Goal: Find specific page/section: Find specific page/section

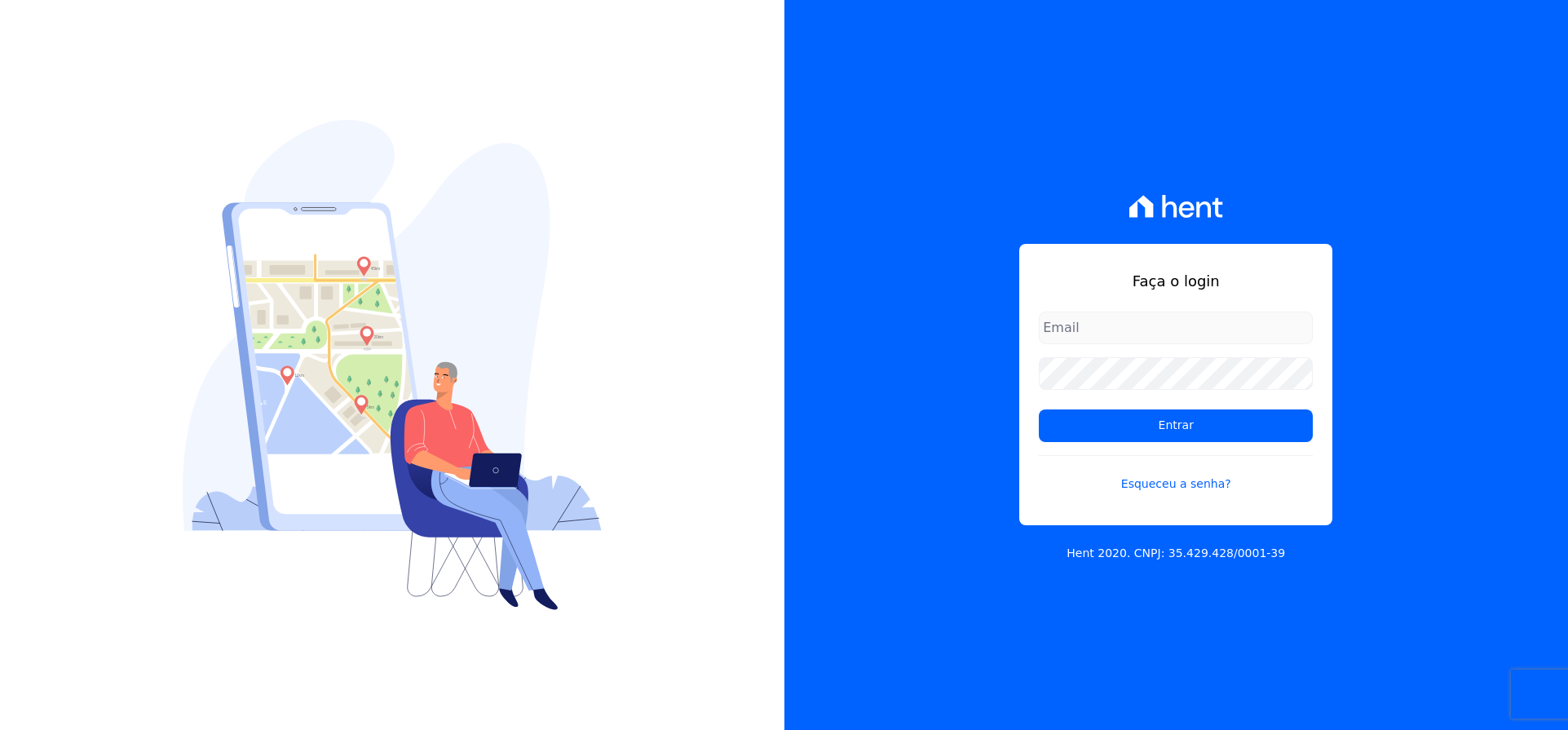
click at [1153, 333] on input "email" at bounding box center [1176, 328] width 274 height 33
type input "[EMAIL_ADDRESS][DOMAIN_NAME]"
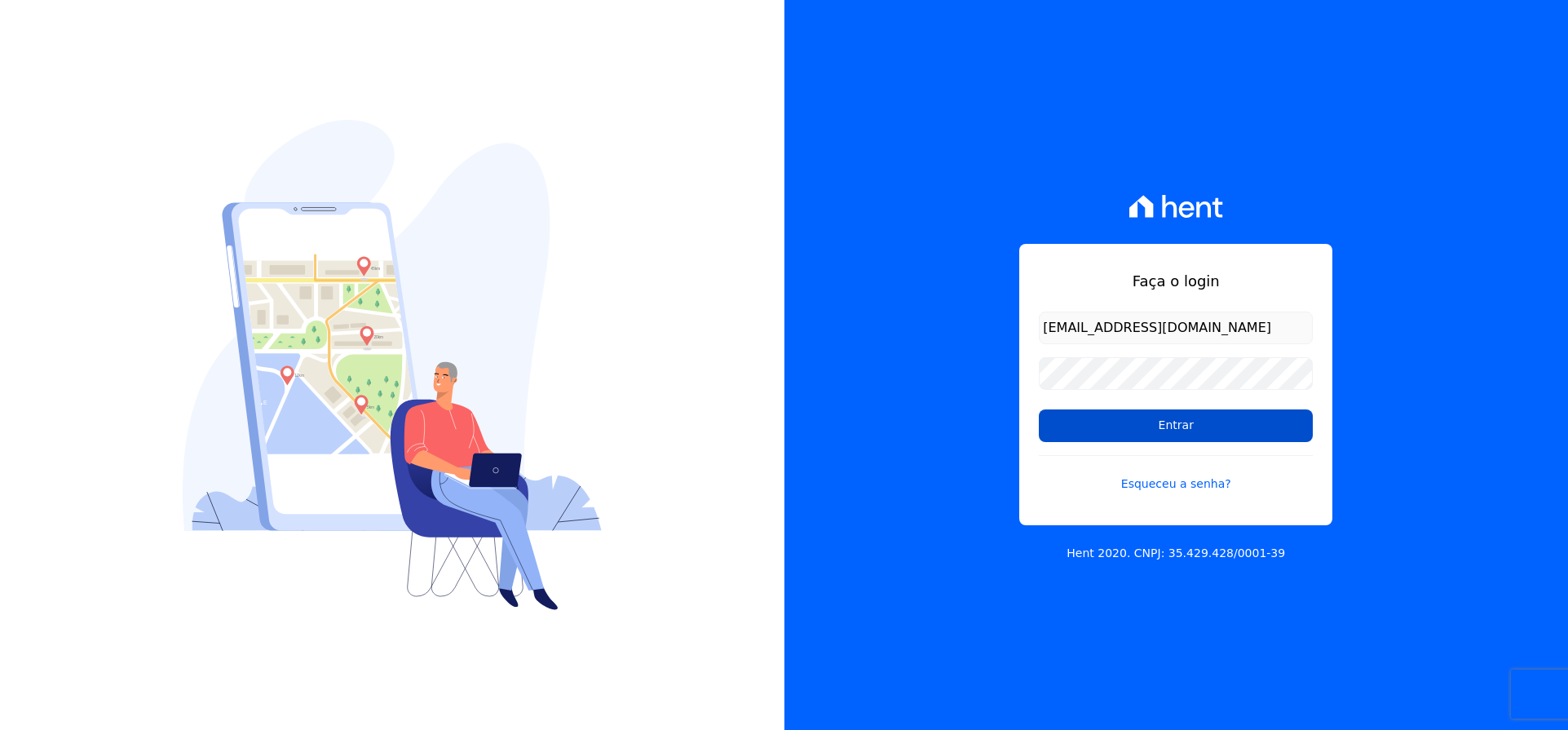
click at [1203, 424] on input "Entrar" at bounding box center [1176, 426] width 274 height 33
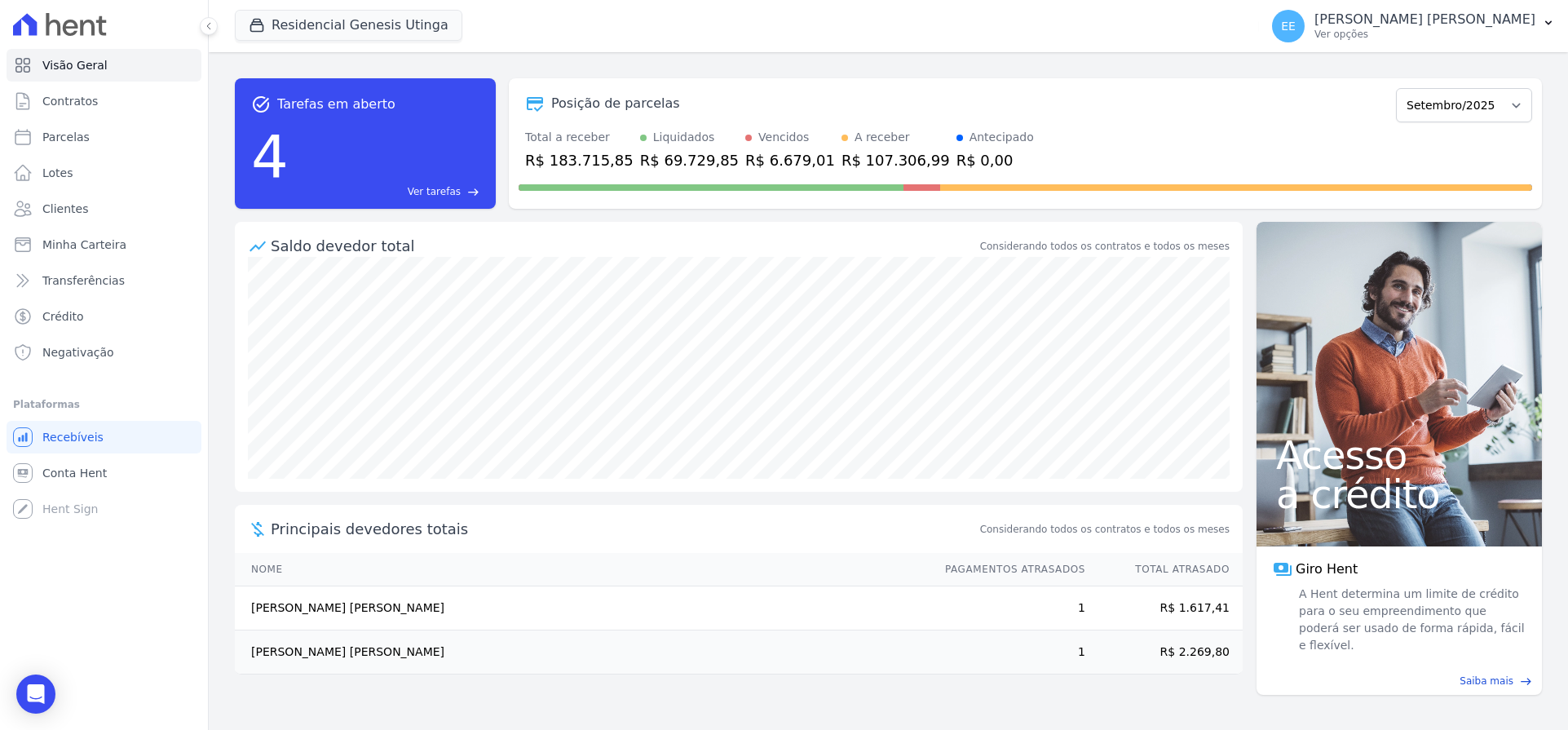
click at [454, 191] on span "Ver tarefas" at bounding box center [435, 191] width 53 height 14
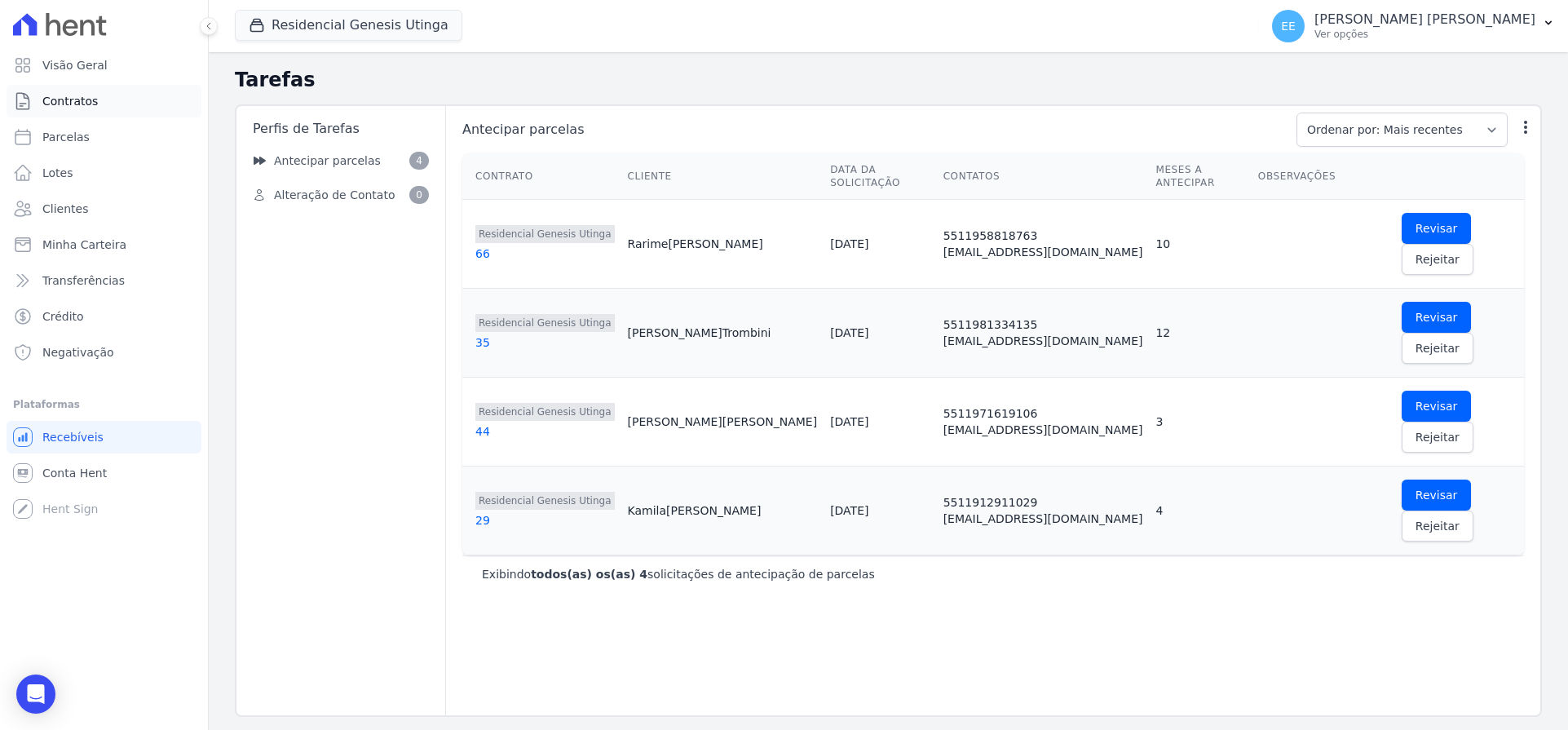
click at [91, 99] on span "Contratos" at bounding box center [70, 101] width 55 height 16
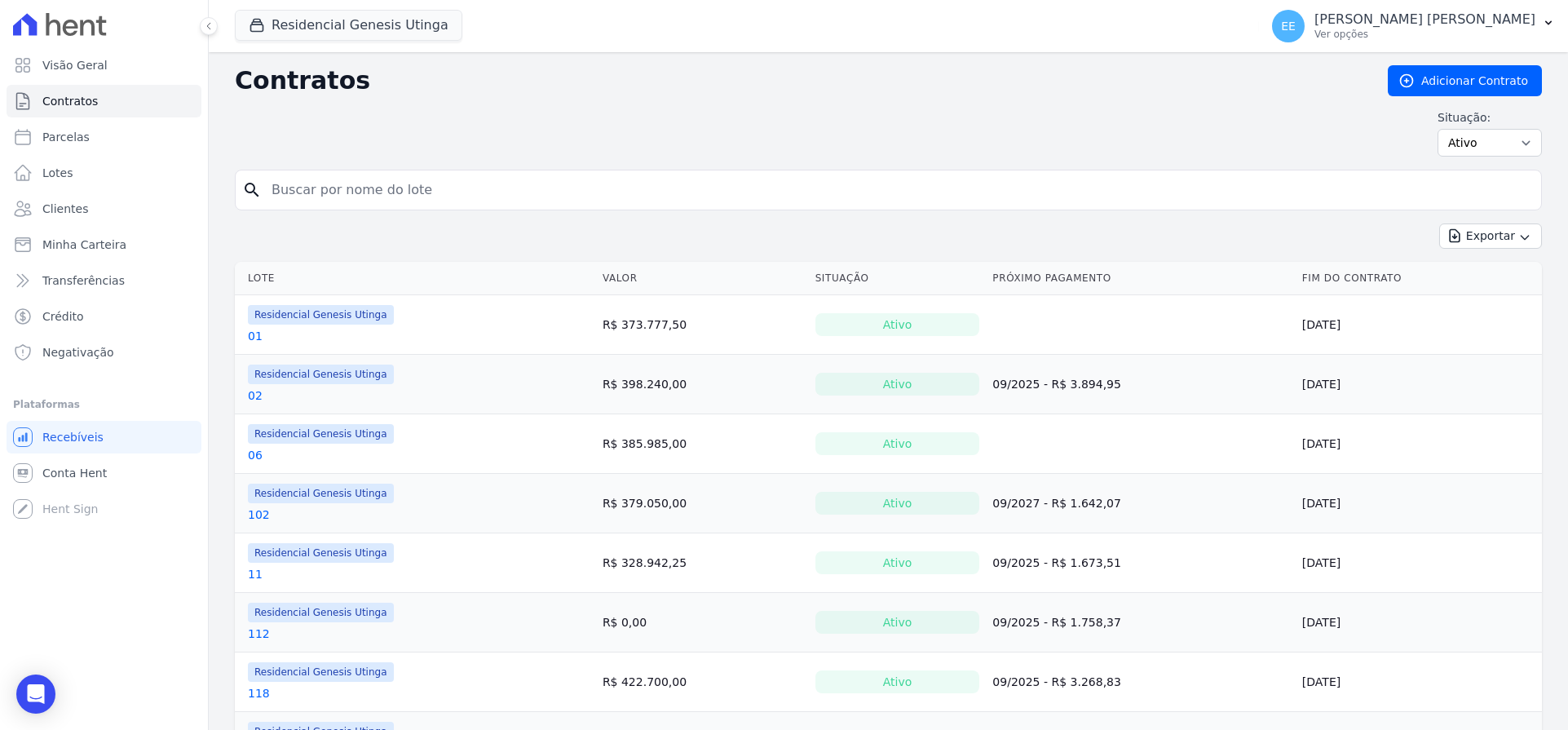
click at [306, 190] on input "search" at bounding box center [898, 190] width 1272 height 33
type input "109"
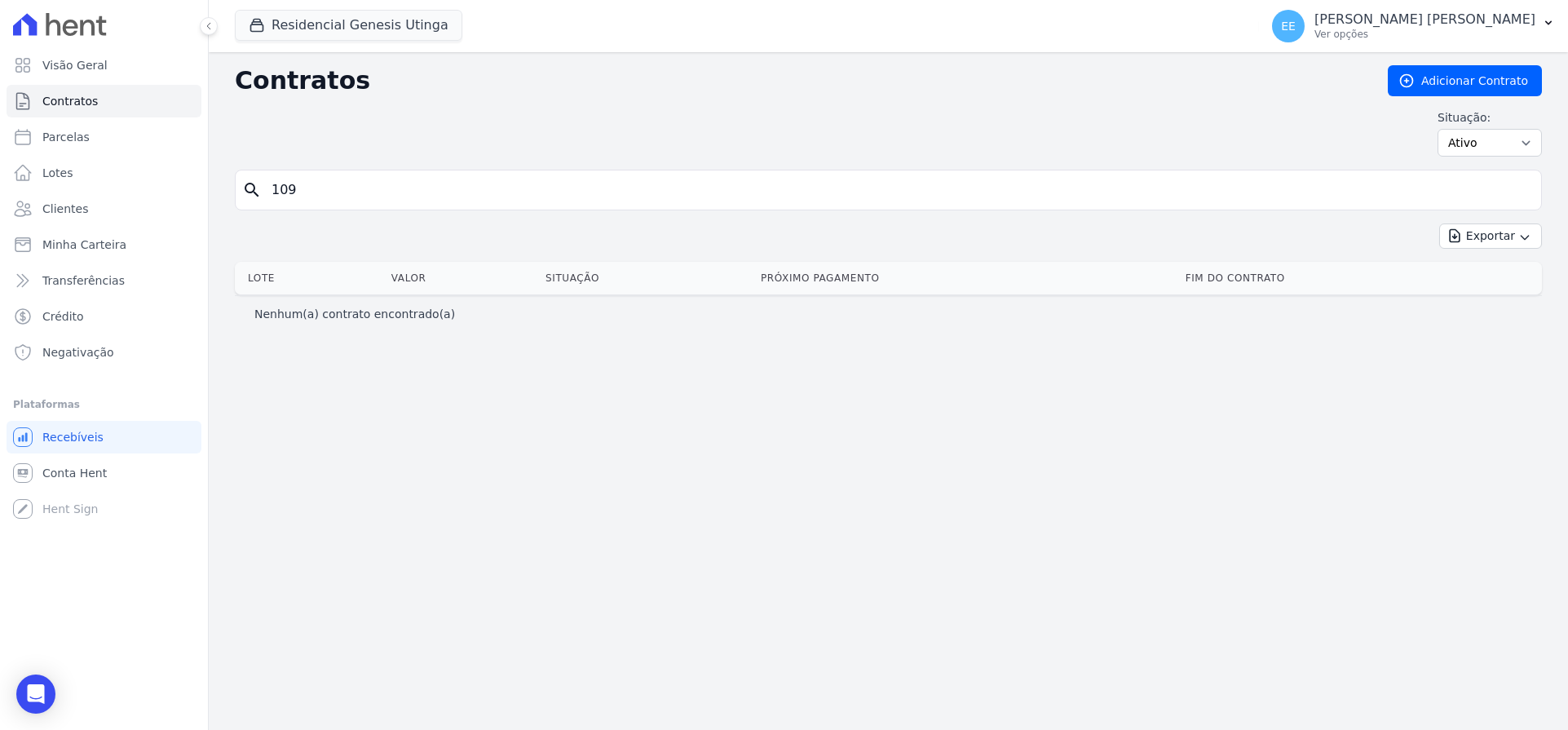
click at [306, 190] on input "109" at bounding box center [898, 190] width 1272 height 33
type input "1"
type input "17"
click at [305, 190] on input "17" at bounding box center [898, 190] width 1272 height 33
type input "1"
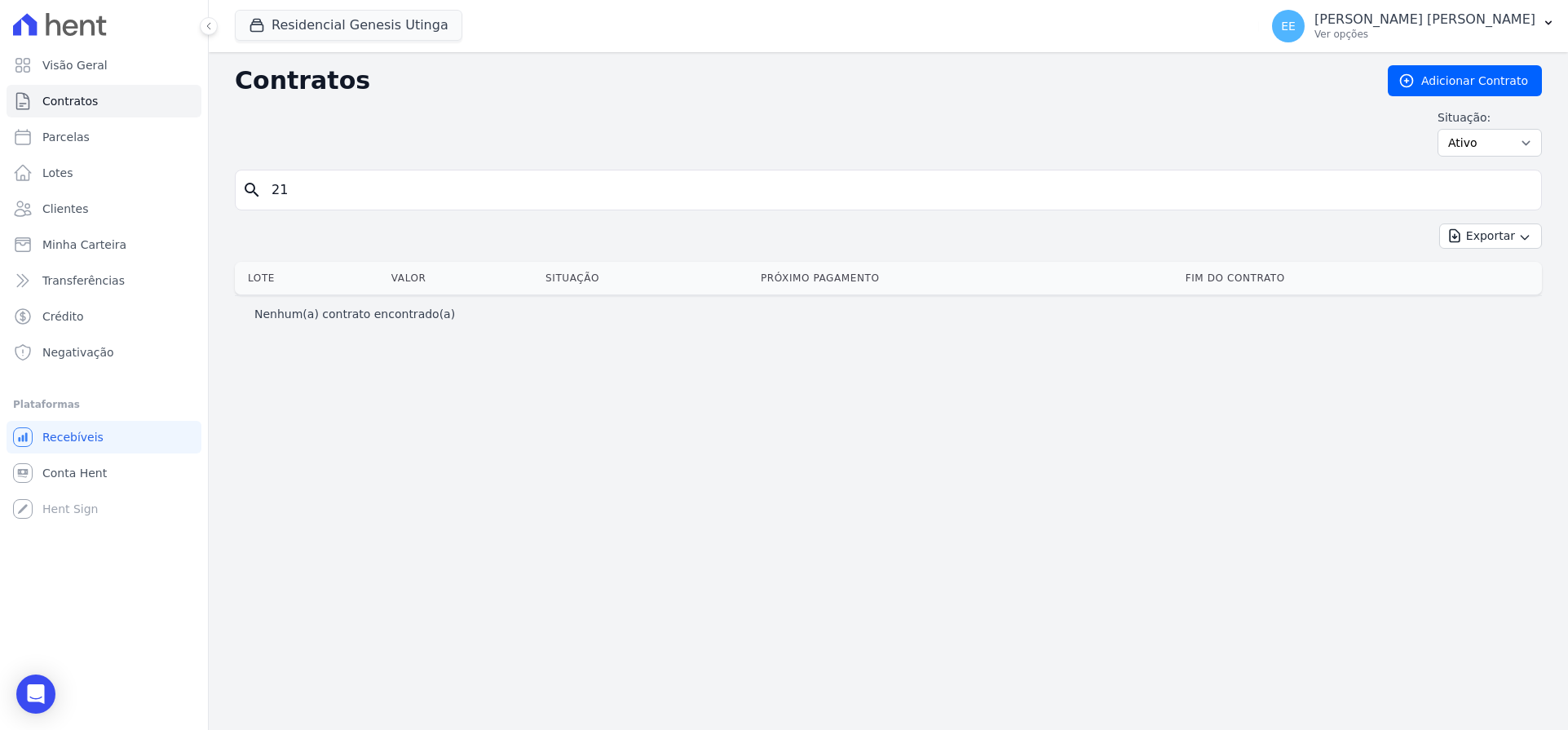
type input "21"
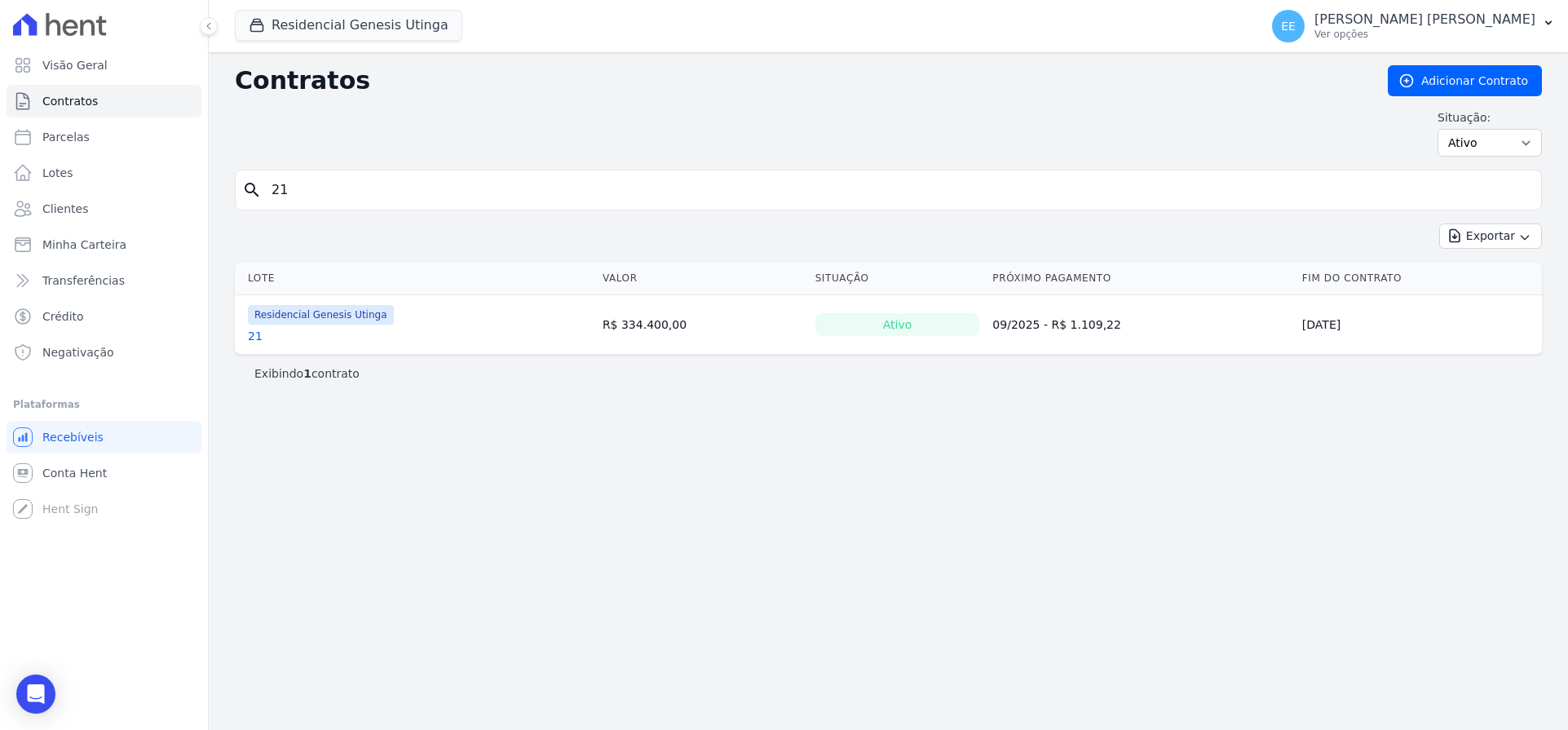
click at [256, 337] on link "21" at bounding box center [255, 336] width 14 height 16
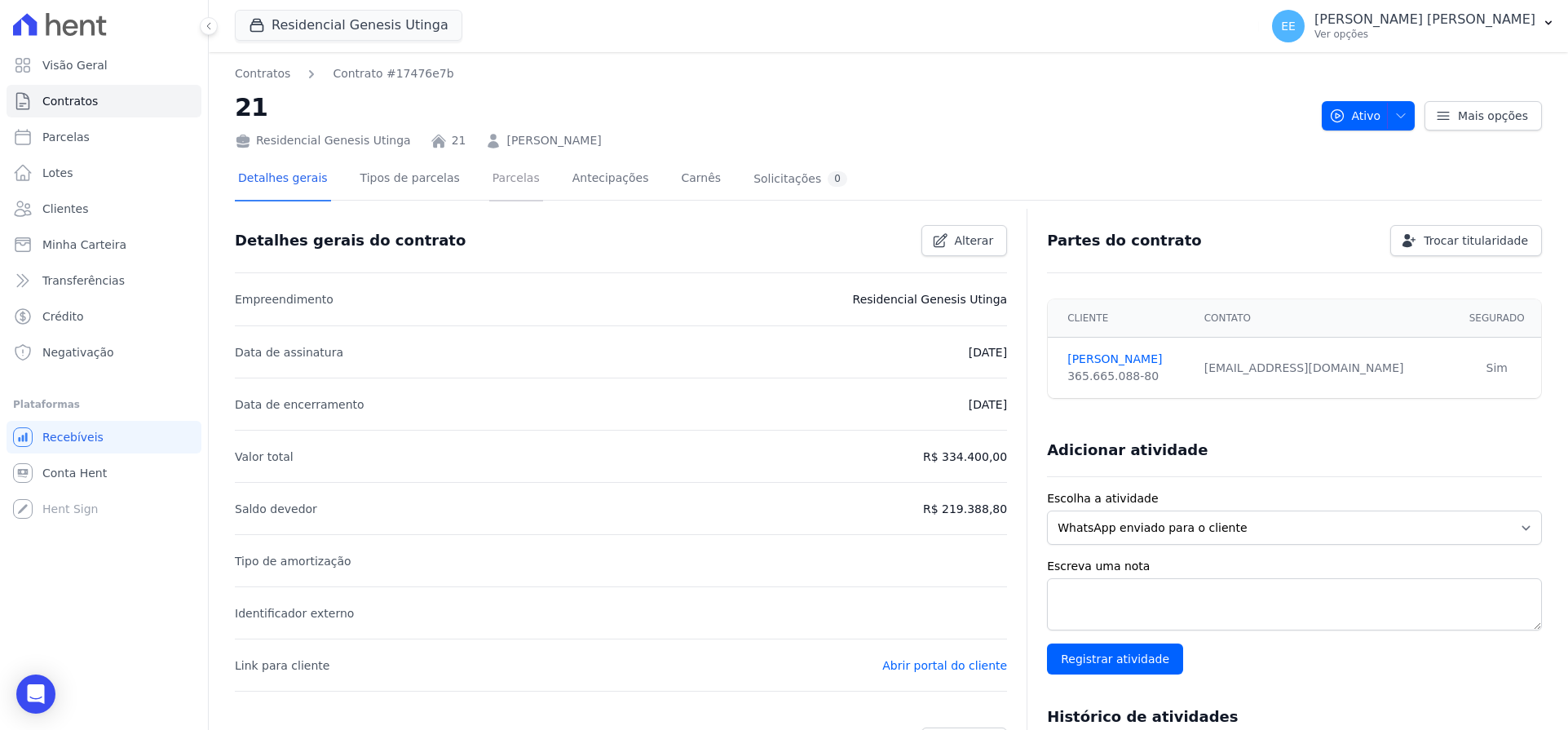
click at [505, 179] on link "Parcelas" at bounding box center [516, 180] width 53 height 44
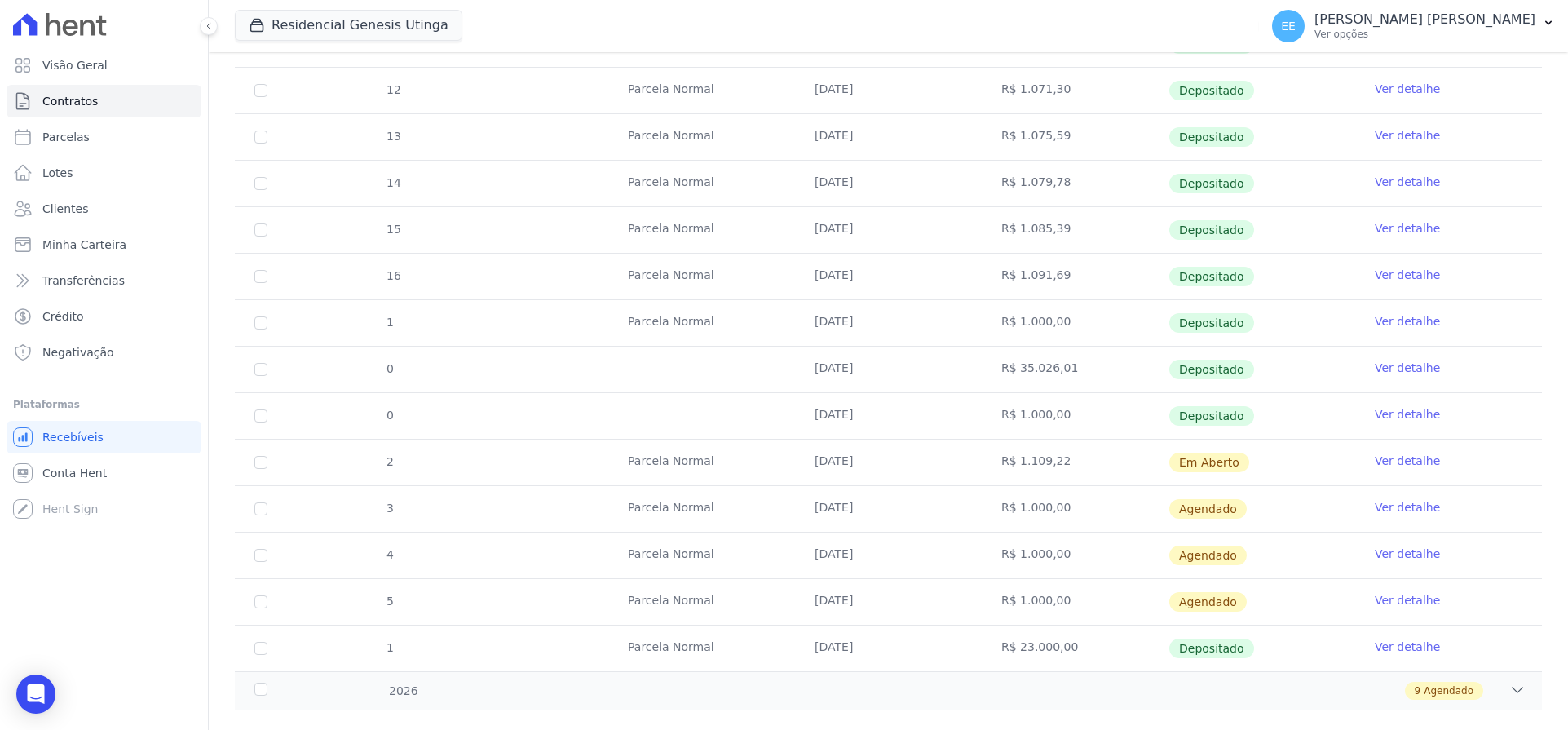
scroll to position [436, 0]
